Goal: Task Accomplishment & Management: Use online tool/utility

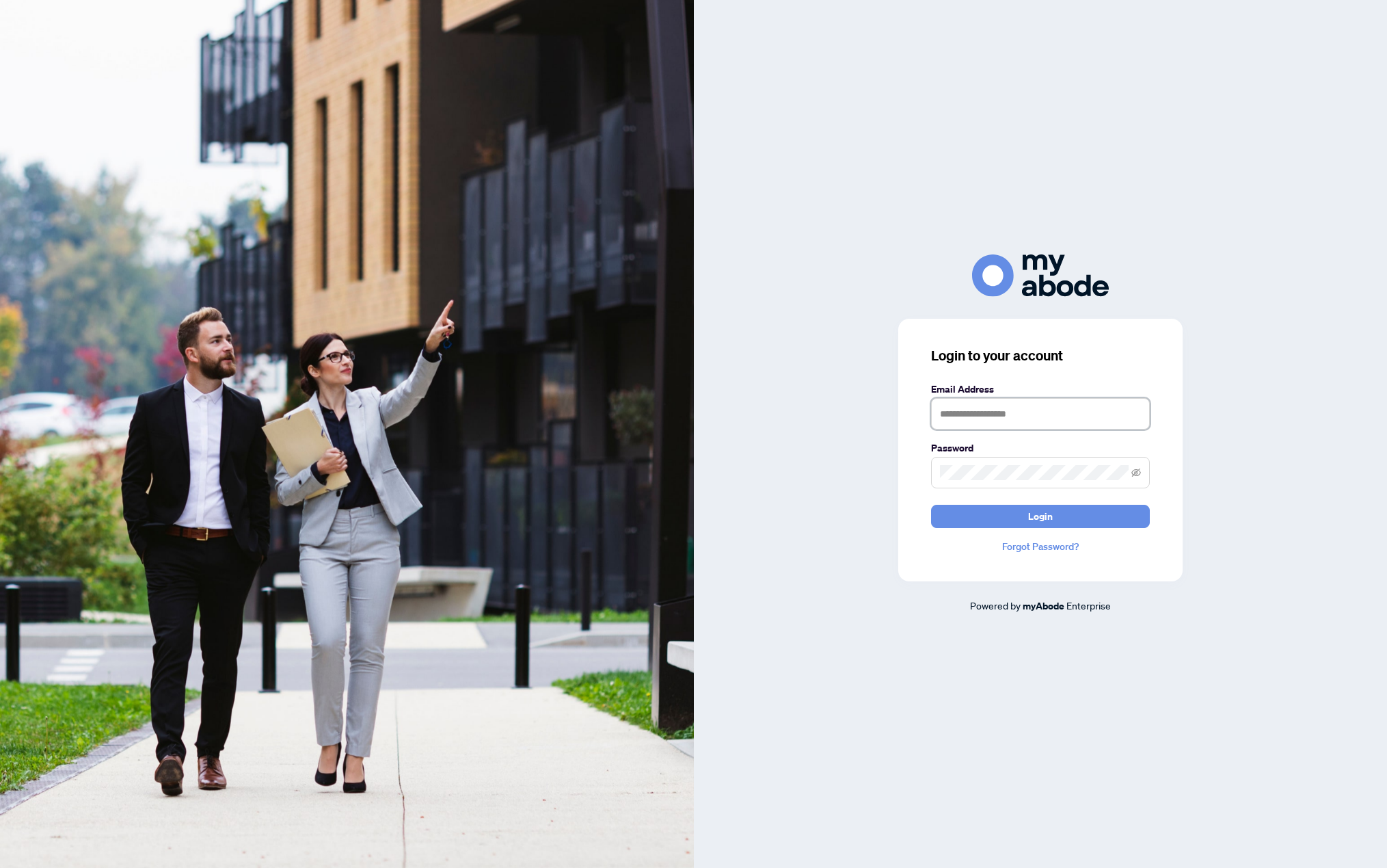
click at [988, 420] on input "text" at bounding box center [1041, 413] width 219 height 32
click at [1223, 244] on div "Login to your account Email Address Password Login Forgot Password? Powered by …" at bounding box center [1041, 434] width 694 height 868
click at [1012, 418] on input "text" at bounding box center [1041, 413] width 219 height 32
type input "**********"
click at [1071, 516] on button "Login" at bounding box center [1041, 516] width 219 height 24
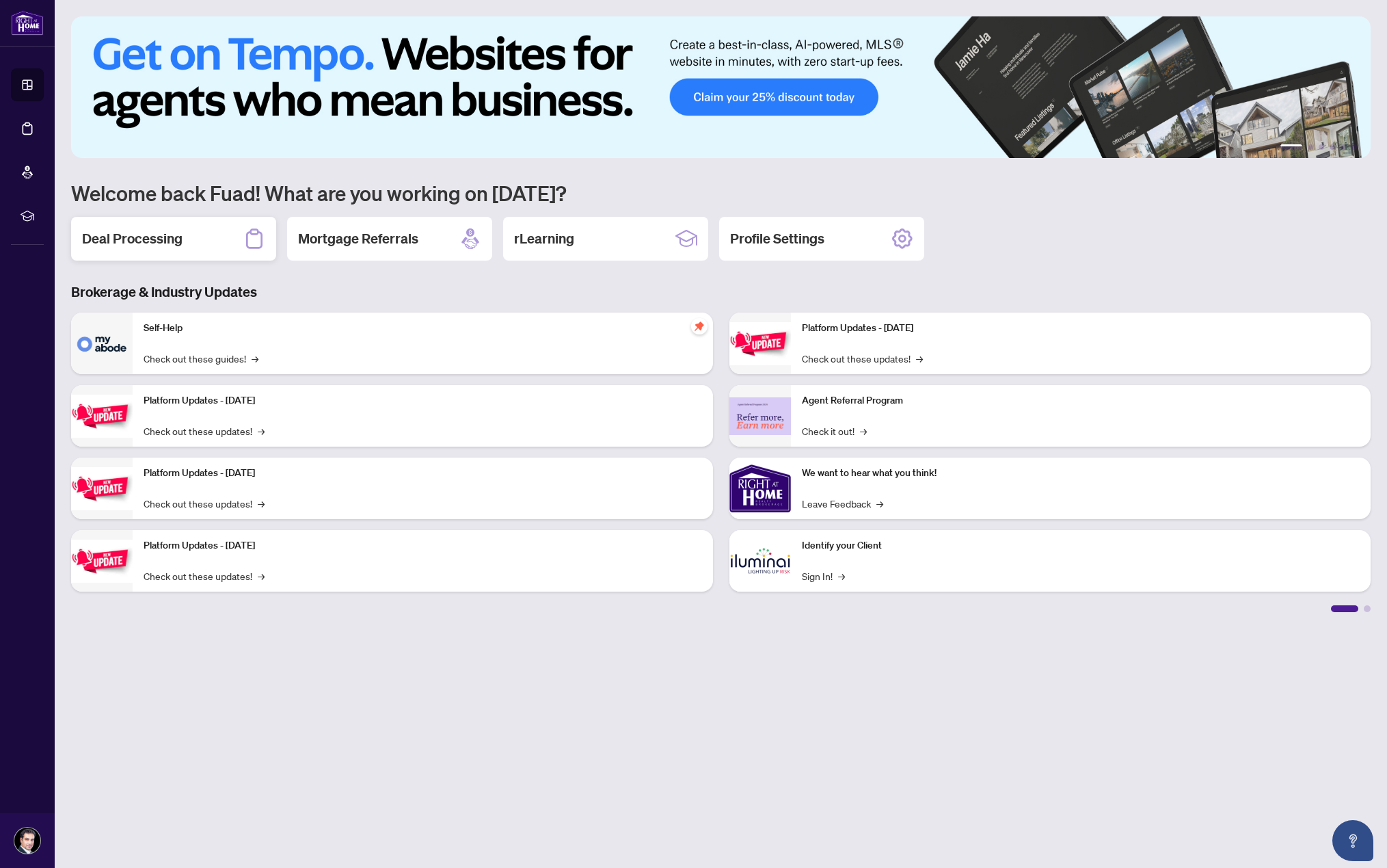
click at [167, 232] on h2 "Deal Processing" at bounding box center [132, 238] width 101 height 19
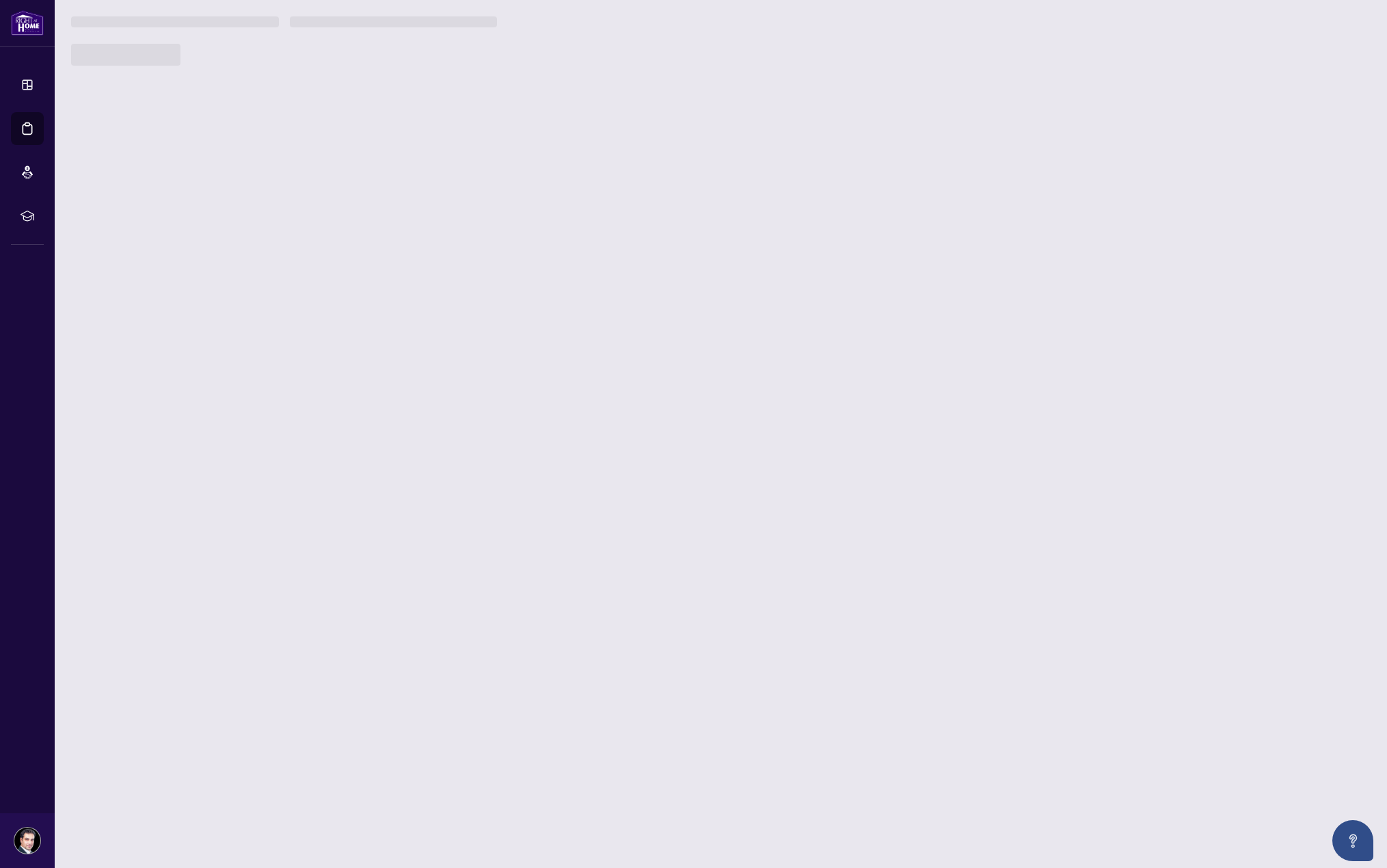
click at [341, 574] on main "1 2 3 4 5 6 Welcome back Fuad! What are you working on [DATE]? Deal Processing …" at bounding box center [720, 434] width 1333 height 868
